Goal: Task Accomplishment & Management: Use online tool/utility

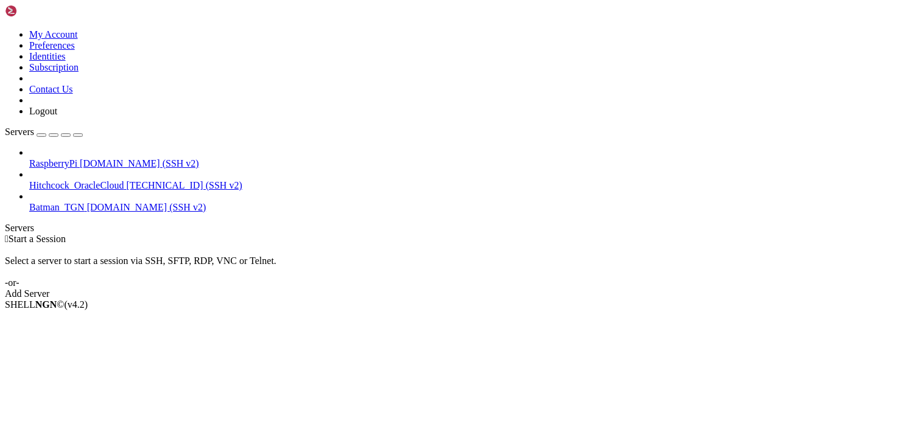
click at [66, 234] on span "Start a Session" at bounding box center [37, 239] width 57 height 10
click at [256, 245] on div "Select a server to start a session via SSH, SFTP, RDP, VNC or Telnet. -or-" at bounding box center [461, 267] width 913 height 44
click at [66, 234] on span "Start a Session" at bounding box center [37, 239] width 57 height 10
click at [869, 234] on div " Start a Session Select a server to start a session via SSH, SFTP, RDP, VNC or…" at bounding box center [461, 267] width 913 height 66
click at [511, 299] on div " Start a Session Select a server to start a session via SSH, SFTP, RDP, VNC or…" at bounding box center [461, 267] width 913 height 66
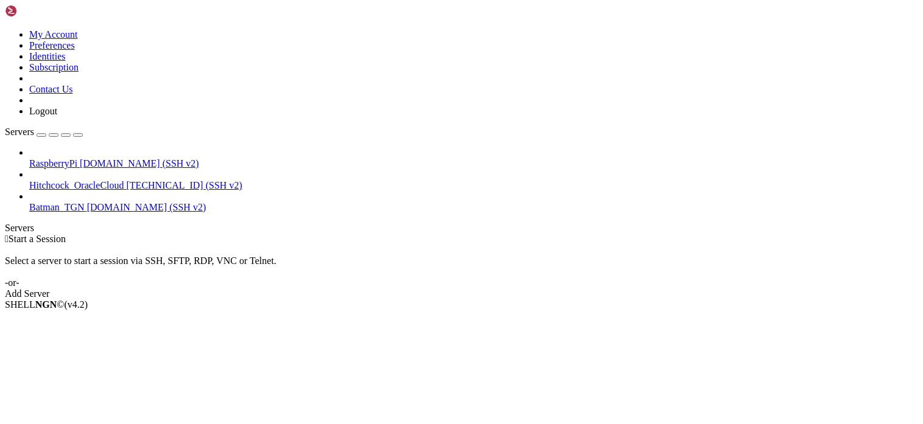
click at [447, 234] on div " Start a Session Select a server to start a session via SSH, SFTP, RDP, VNC or…" at bounding box center [461, 267] width 913 height 66
click at [77, 158] on span "RaspberryPi" at bounding box center [53, 163] width 48 height 10
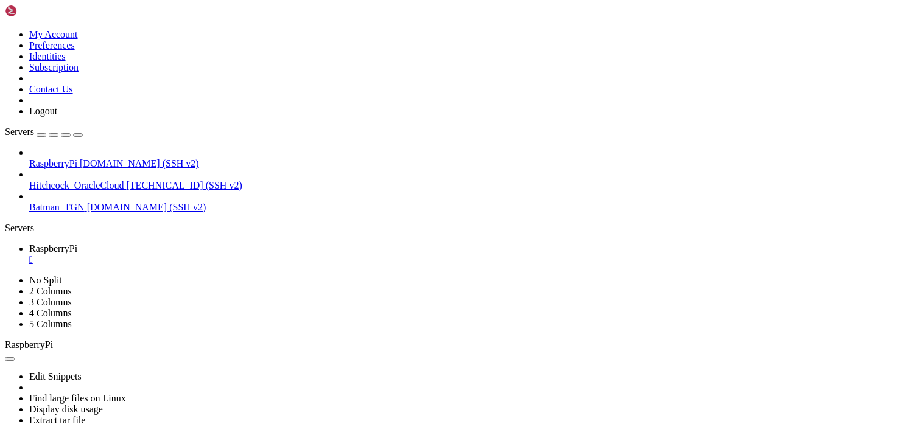
scroll to position [671, 0]
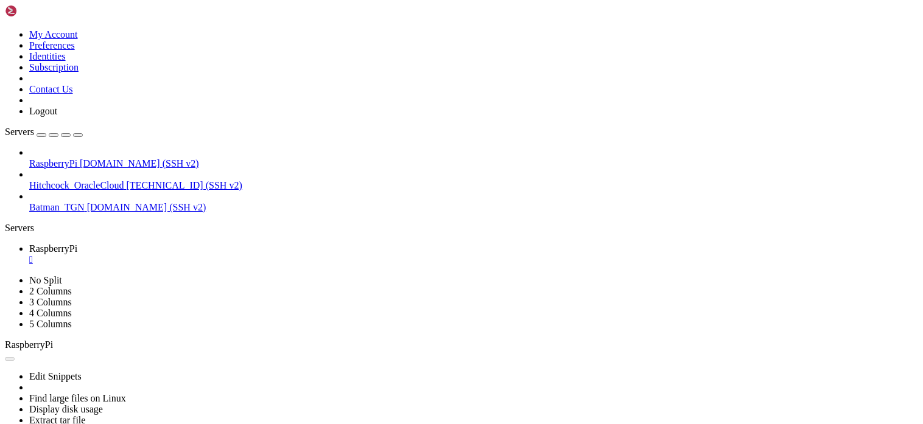
scroll to position [250610, 0]
click at [235, 254] on div "" at bounding box center [473, 259] width 889 height 11
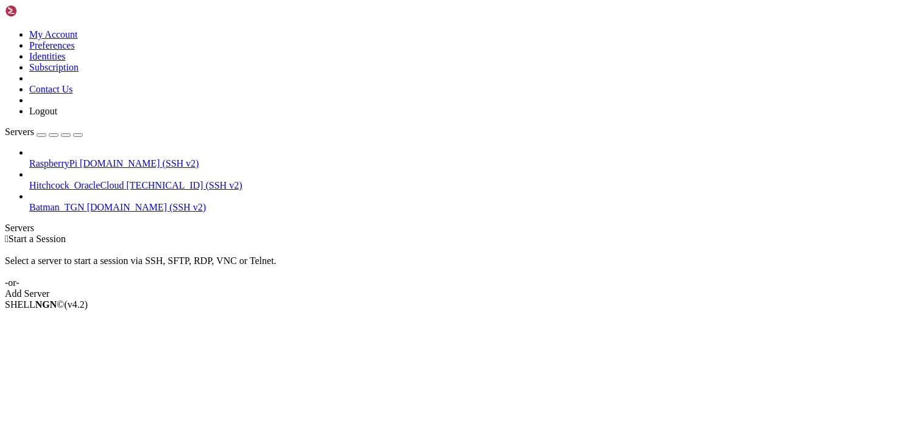
click at [388, 234] on div " Start a Session Select a server to start a session via SSH, SFTP, RDP, VNC or…" at bounding box center [461, 267] width 913 height 66
click at [497, 234] on div " Start a Session Select a server to start a session via SSH, SFTP, RDP, VNC or…" at bounding box center [461, 267] width 913 height 66
click at [726, 234] on div " Start a Session Select a server to start a session via SSH, SFTP, RDP, VNC or…" at bounding box center [461, 267] width 913 height 66
click at [632, 234] on div " Start a Session Select a server to start a session via SSH, SFTP, RDP, VNC or…" at bounding box center [461, 267] width 913 height 66
click at [77, 158] on span "RaspberryPi" at bounding box center [53, 163] width 48 height 10
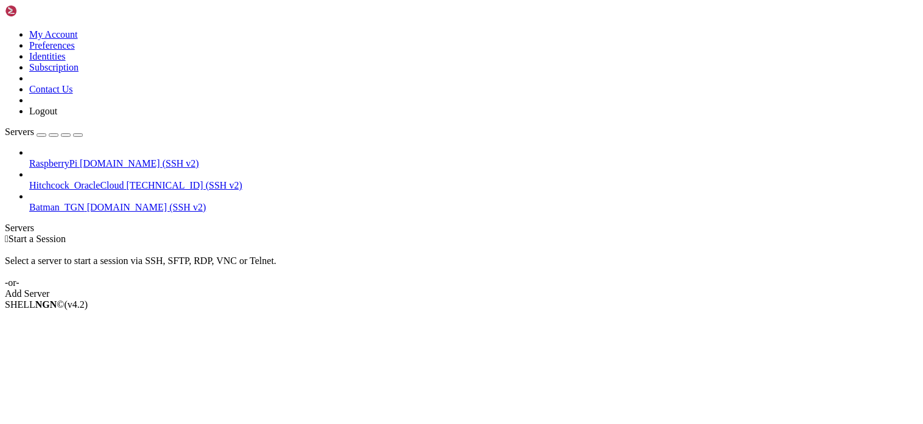
click at [77, 158] on span "RaspberryPi" at bounding box center [53, 163] width 48 height 10
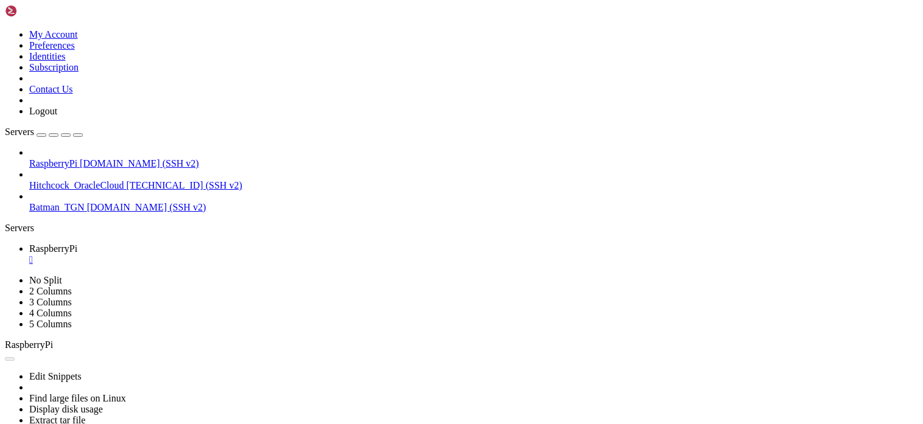
scroll to position [0, 0]
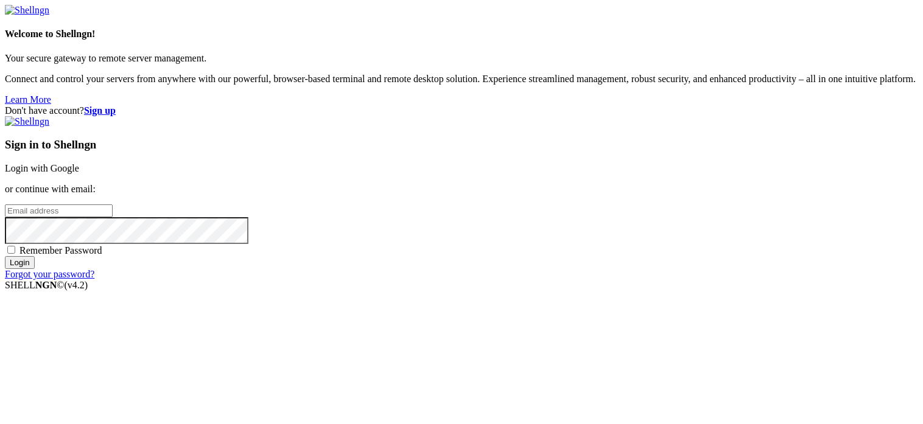
click at [79, 163] on link "Login with Google" at bounding box center [42, 168] width 74 height 10
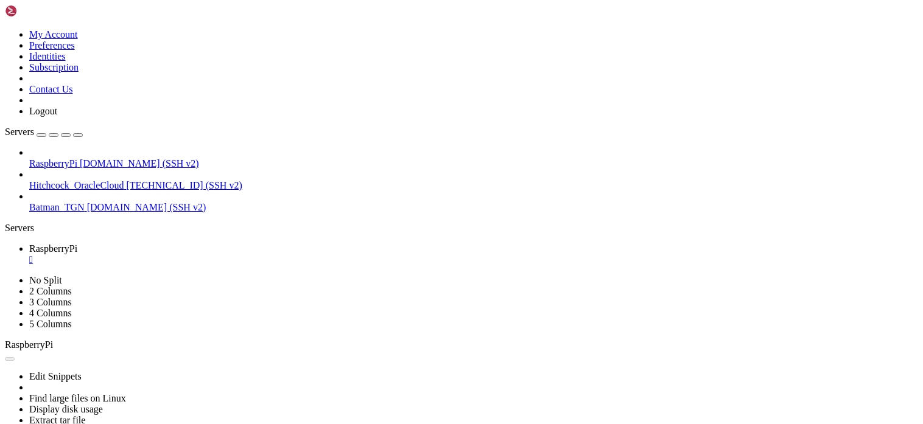
click at [224, 243] on link "RaspberryPi " at bounding box center [473, 254] width 889 height 22
click at [232, 254] on div "" at bounding box center [473, 259] width 889 height 11
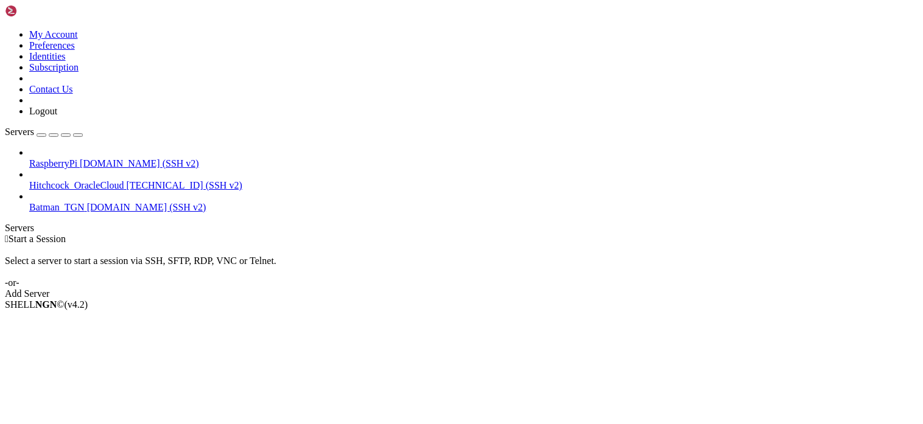
click at [515, 289] on div " Start a Session Select a server to start a session via SSH, SFTP, RDP, VNC or…" at bounding box center [461, 267] width 913 height 66
click at [485, 245] on div "Select a server to start a session via SSH, SFTP, RDP, VNC or Telnet. -or-" at bounding box center [461, 267] width 913 height 44
drag, startPoint x: 565, startPoint y: 335, endPoint x: 556, endPoint y: 338, distance: 9.0
click at [557, 299] on div " Start a Session Select a server to start a session via SSH, SFTP, RDP, VNC or…" at bounding box center [461, 267] width 913 height 66
